Goal: Information Seeking & Learning: Learn about a topic

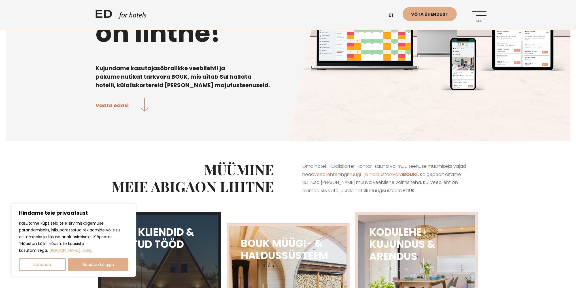
drag, startPoint x: 99, startPoint y: 262, endPoint x: 101, endPoint y: 258, distance: 4.7
click at [99, 263] on button "Nõustun kõigiga" at bounding box center [98, 265] width 61 height 12
checkbox input "true"
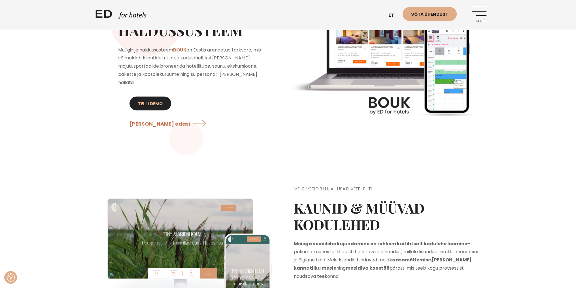
scroll to position [538, 0]
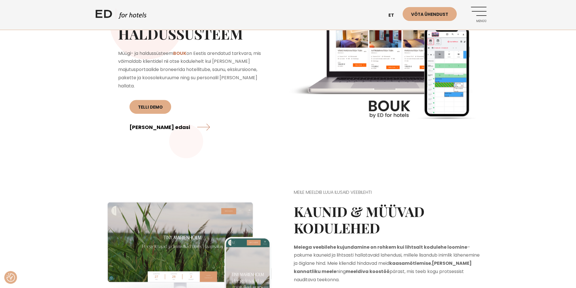
click at [205, 120] on link "Loe edasi" at bounding box center [169, 127] width 80 height 15
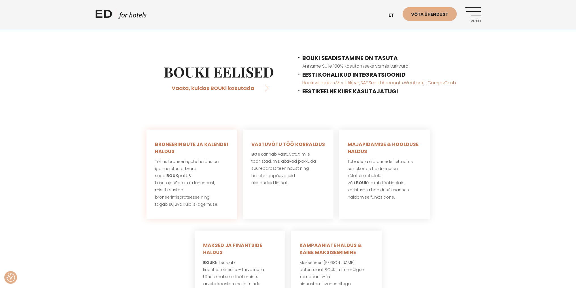
scroll to position [368, 0]
